Goal: Information Seeking & Learning: Learn about a topic

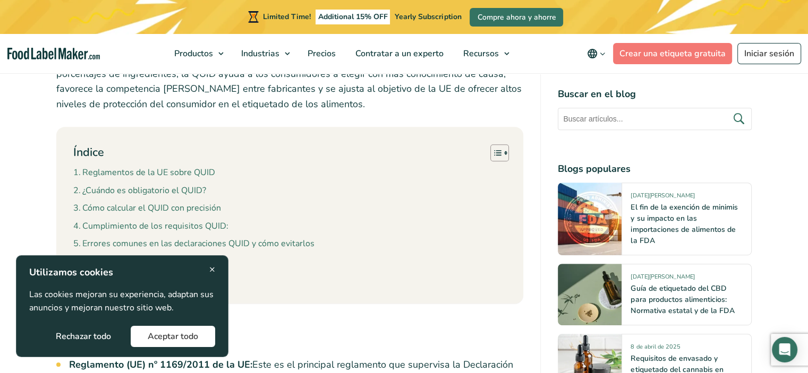
scroll to position [581, 0]
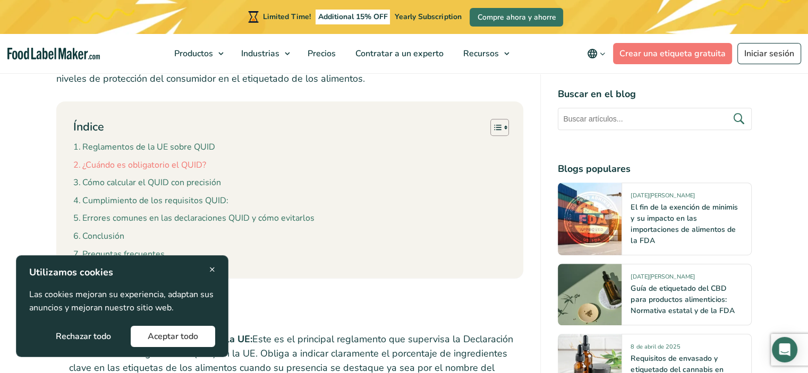
click at [196, 165] on link "¿Cuándo es obligatorio el QUID?" at bounding box center [139, 166] width 133 height 14
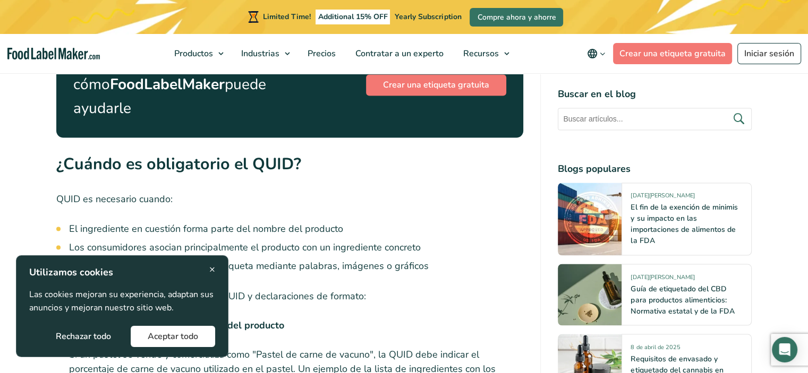
scroll to position [1758, 0]
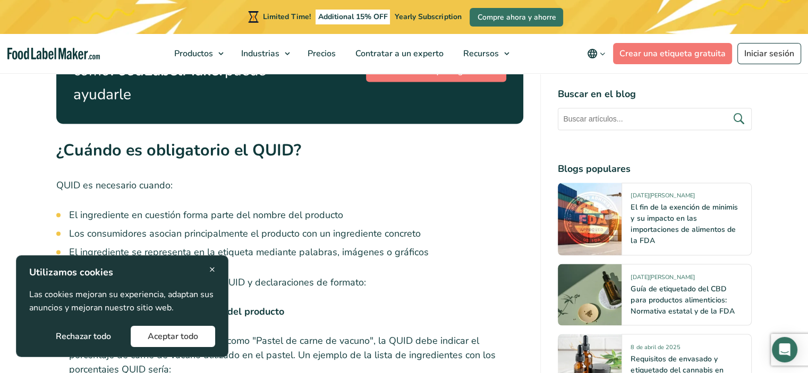
click at [215, 267] on span "×" at bounding box center [212, 269] width 6 height 14
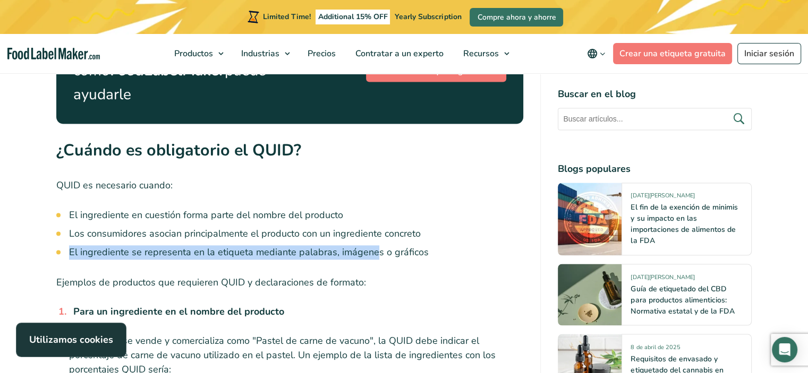
drag, startPoint x: 71, startPoint y: 227, endPoint x: 389, endPoint y: 232, distance: 318.2
click at [382, 245] on li "El ingrediente se representa en la etiqueta mediante palabras, imágenes o gráfi…" at bounding box center [296, 252] width 455 height 14
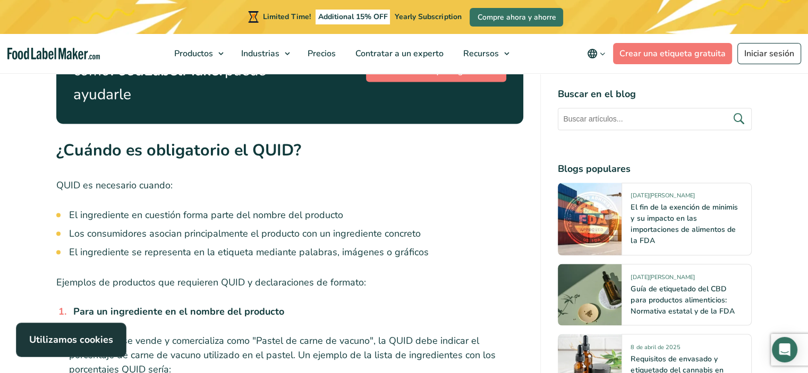
click at [432, 245] on li "El ingrediente se representa en la etiqueta mediante palabras, imágenes o gráfi…" at bounding box center [296, 252] width 455 height 14
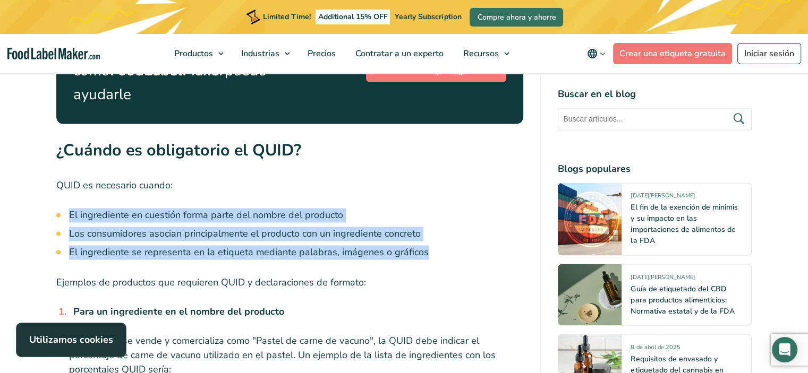
drag, startPoint x: 421, startPoint y: 228, endPoint x: 63, endPoint y: 190, distance: 360.0
copy ul "El ingrediente en cuestión forma parte del nombre del producto Los consumidores…"
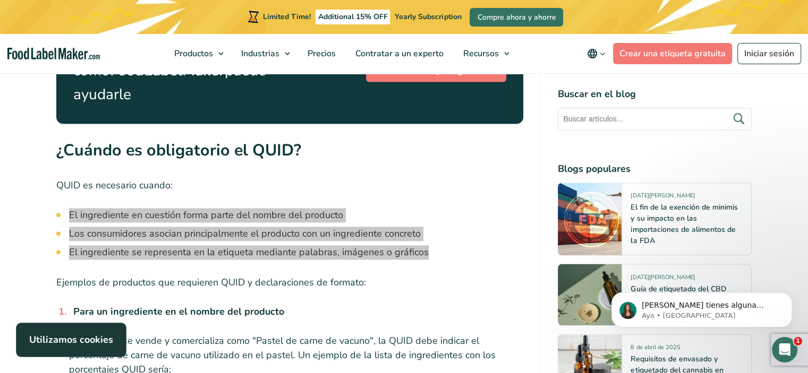
scroll to position [0, 0]
